Goal: Communication & Community: Answer question/provide support

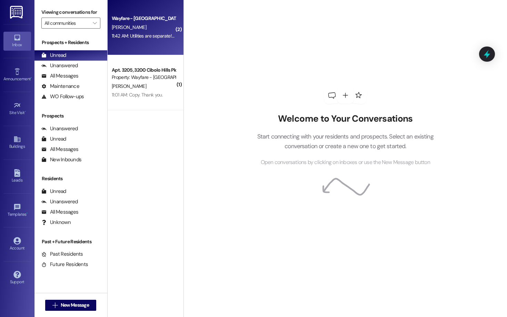
click at [148, 38] on div "11:42 AM: Utilities are separate! That would be Electric, water, wifi, and $40/…" at bounding box center [224, 36] width 225 height 6
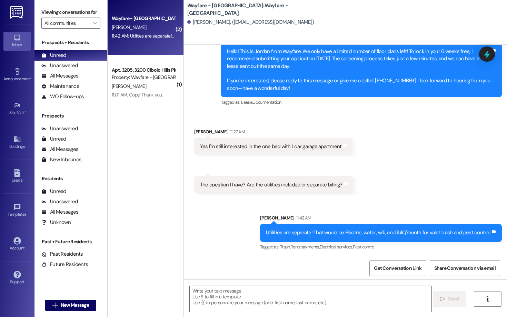
scroll to position [250, 0]
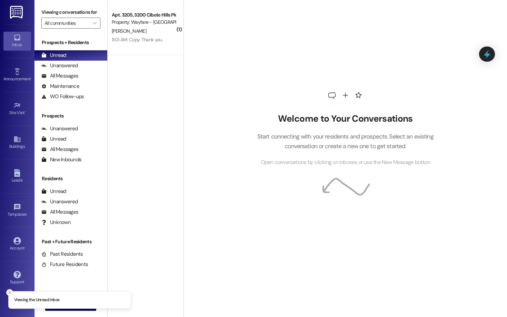
click at [7, 295] on button "Close toast" at bounding box center [9, 292] width 7 height 7
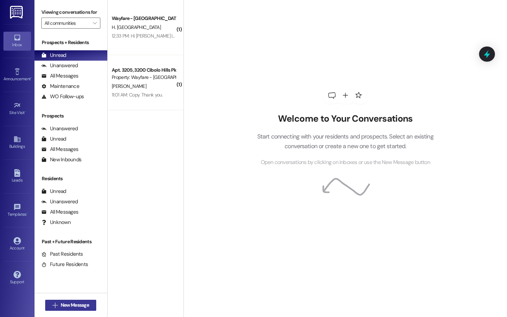
click at [83, 305] on span "New Message" at bounding box center [75, 305] width 28 height 7
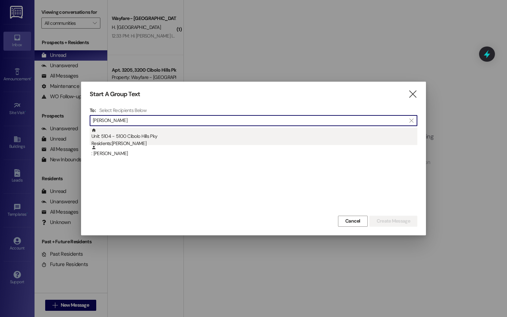
type input "melanie"
click at [213, 131] on div "Unit: 5104 - 5100 Cibolo Hills Pky Residents: Melanie Johnson" at bounding box center [254, 138] width 326 height 20
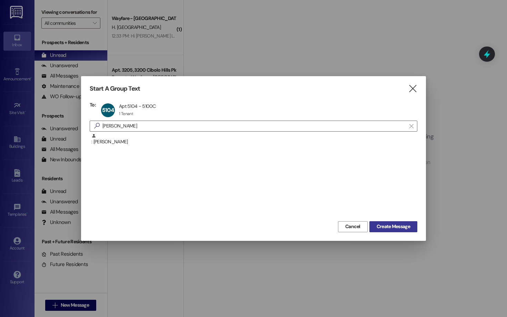
click at [402, 227] on span "Create Message" at bounding box center [392, 226] width 33 height 7
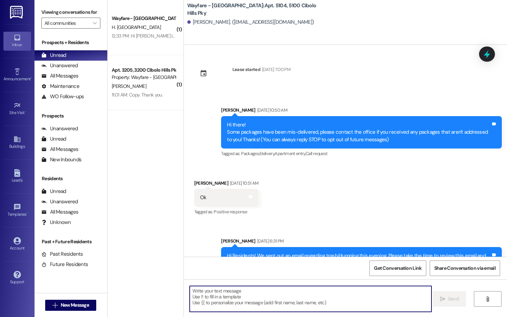
click at [309, 307] on textarea at bounding box center [311, 299] width 242 height 26
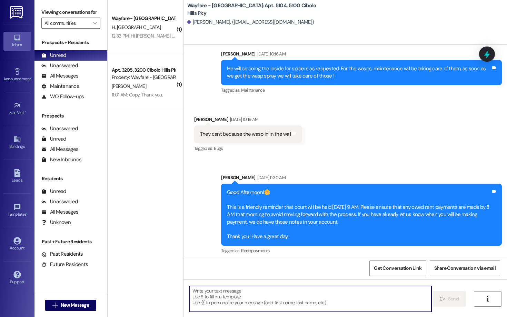
scroll to position [13615, 0]
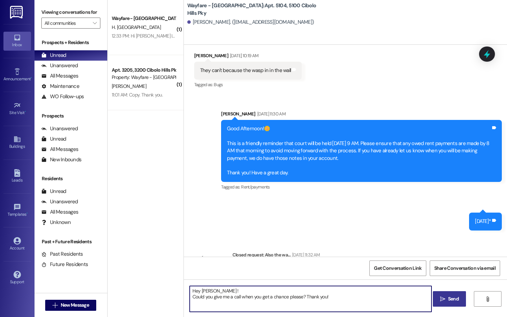
type textarea "Hey Melanie ! Could you give me a call when you get a chance please? Thank you!"
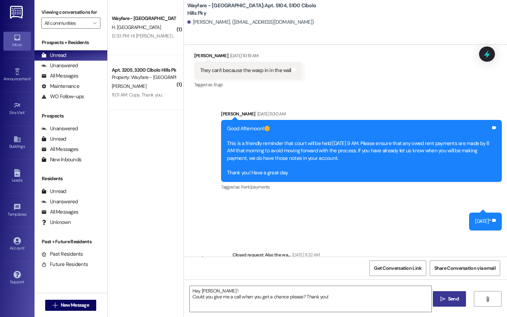
click at [456, 296] on span "Send" at bounding box center [453, 298] width 11 height 7
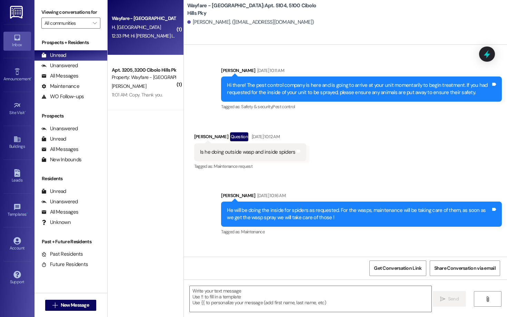
click at [143, 19] on div "Wayfare - Cibolo Hills Prospect" at bounding box center [144, 18] width 64 height 7
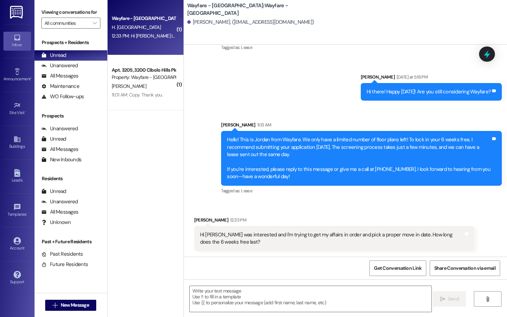
scroll to position [88, 0]
click at [61, 306] on span "New Message" at bounding box center [75, 305] width 28 height 7
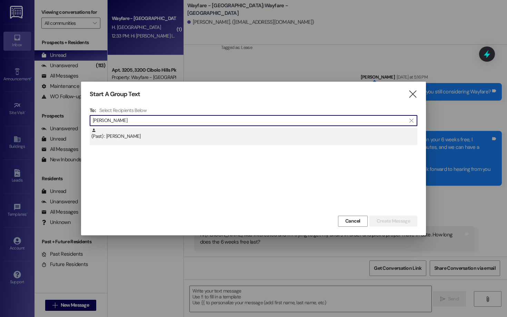
type input "gilbert"
click at [208, 137] on div "(Past) : James Gilbert" at bounding box center [254, 134] width 326 height 12
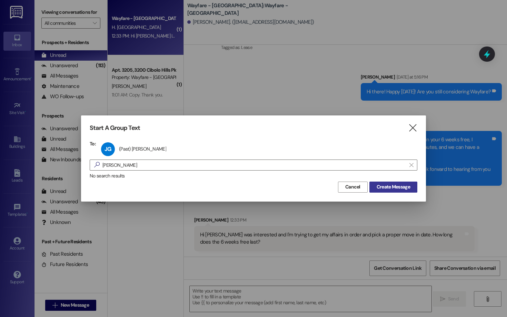
click at [399, 184] on span "Create Message" at bounding box center [392, 186] width 33 height 7
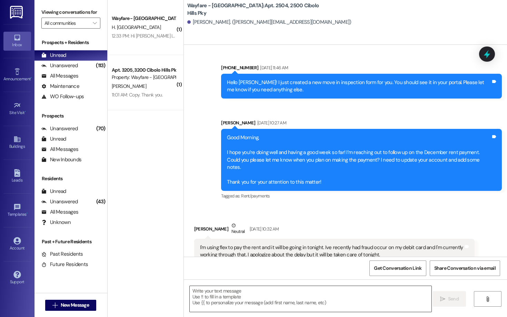
scroll to position [628, 0]
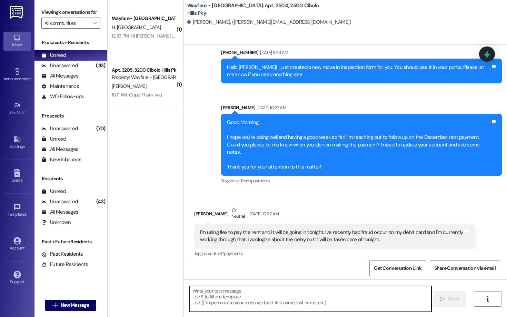
click at [346, 309] on textarea at bounding box center [311, 299] width 242 height 26
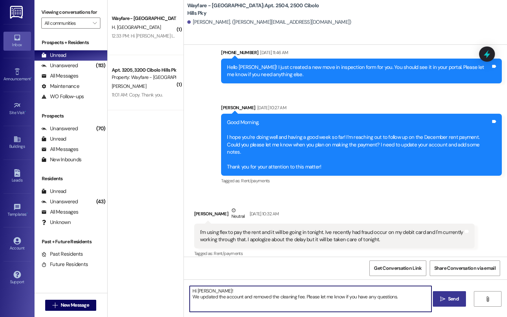
type textarea "Hi James! We updated the account and removed the cleaning fee. Please let me kn…"
click at [438, 303] on button " Send" at bounding box center [449, 299] width 33 height 16
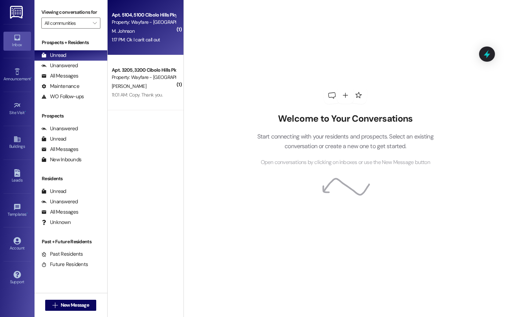
click at [163, 41] on div "1:17 PM: Ok I can't call out 1:17 PM: Ok I can't call out" at bounding box center [143, 40] width 65 height 9
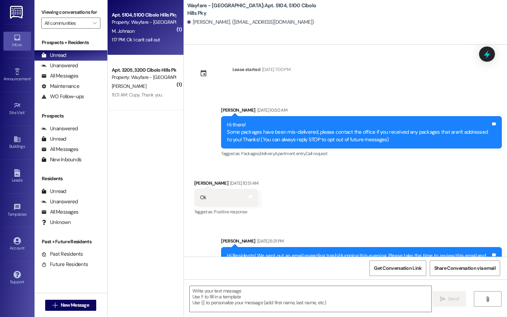
scroll to position [13777, 0]
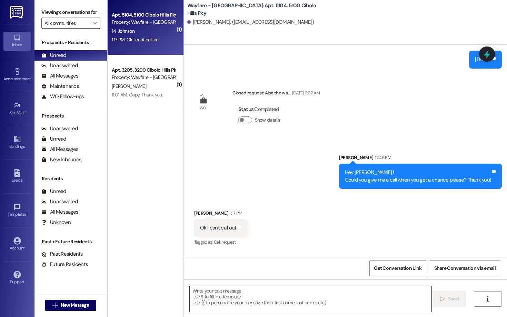
click at [312, 296] on textarea at bounding box center [311, 299] width 242 height 26
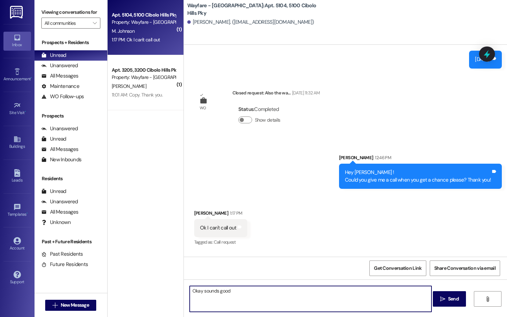
type textarea "Okay sounds good!"
